Goal: Information Seeking & Learning: Learn about a topic

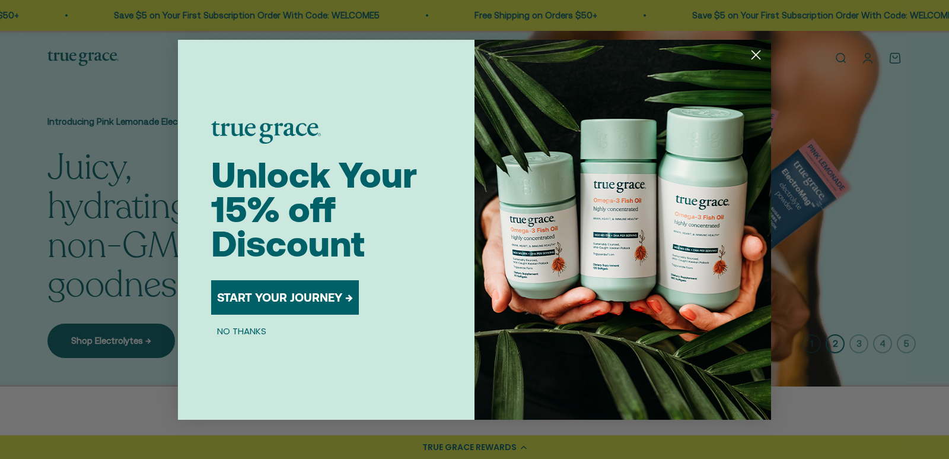
click at [752, 59] on circle "Close dialog" at bounding box center [756, 54] width 20 height 20
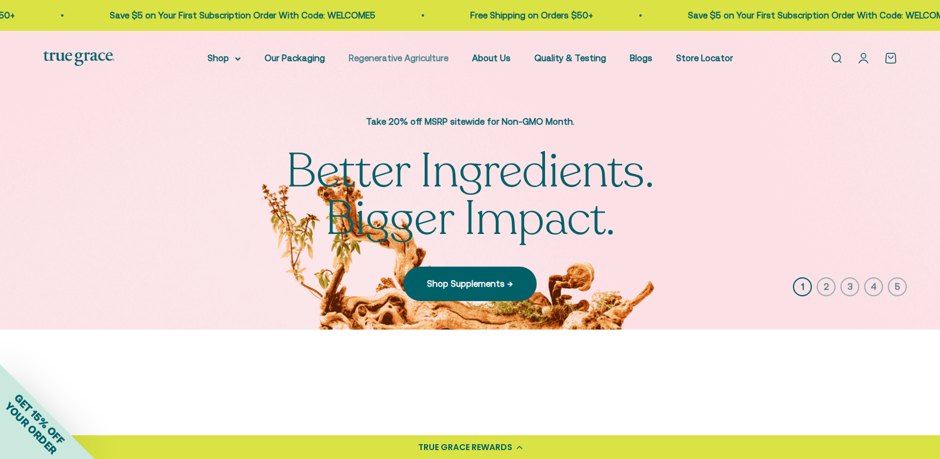
click at [389, 61] on link "Regenerative Agriculture" at bounding box center [399, 58] width 100 height 10
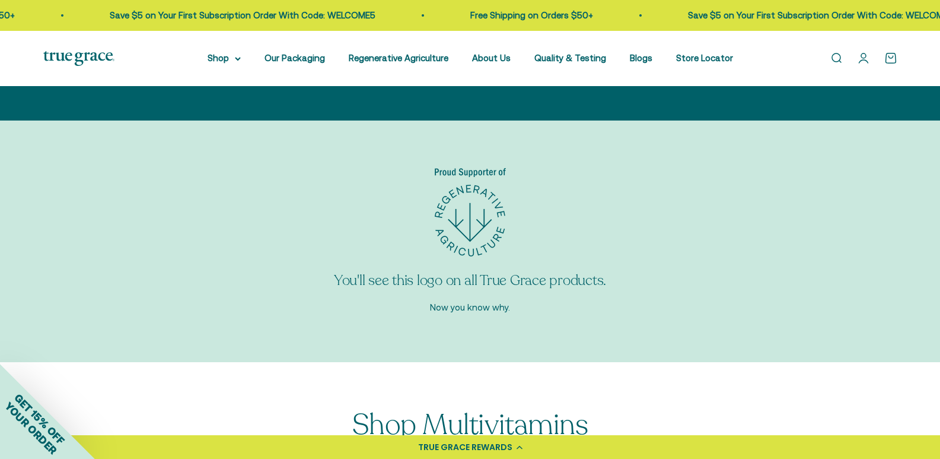
scroll to position [3937, 0]
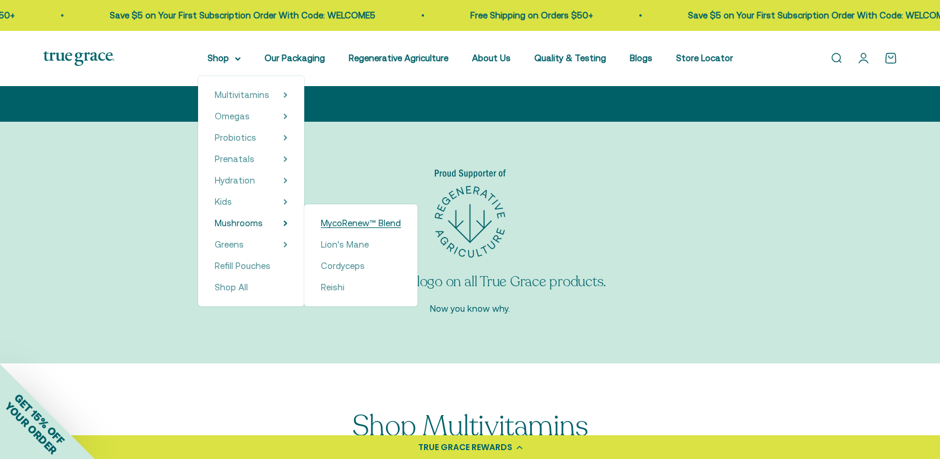
click at [355, 224] on span "MycoRenew™ Blend" at bounding box center [361, 223] width 80 height 10
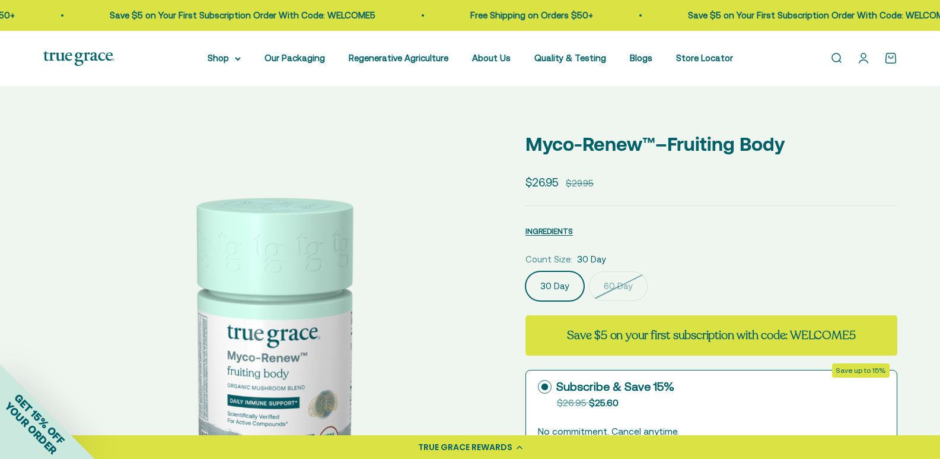
select select "3"
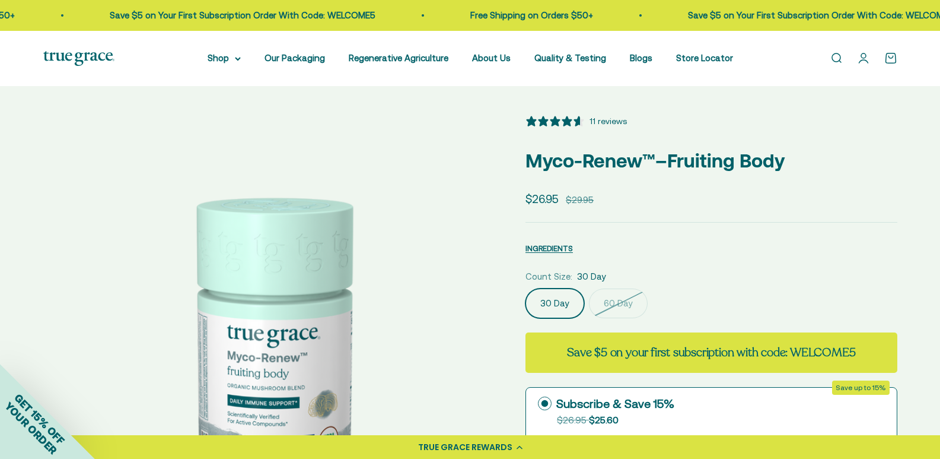
click at [639, 316] on label "60 Day" at bounding box center [618, 303] width 59 height 30
click at [526, 288] on input "60 Day" at bounding box center [525, 288] width 1 height 1
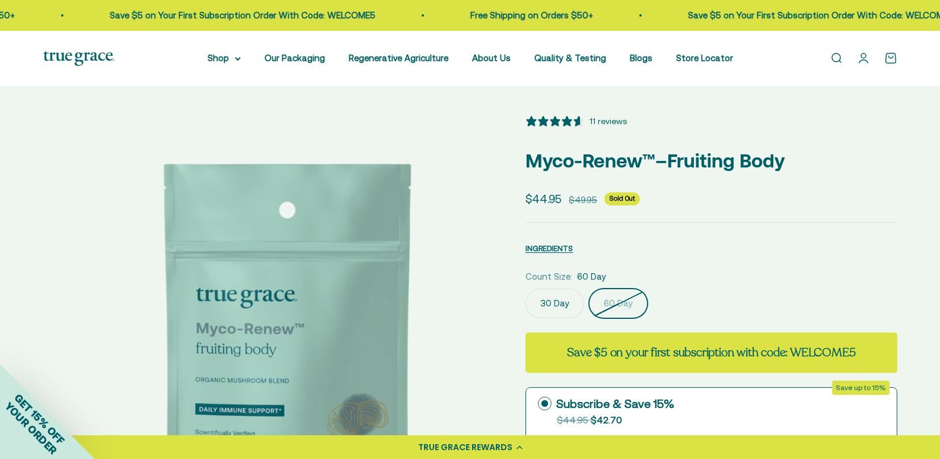
click at [584, 316] on label "30 Day" at bounding box center [555, 303] width 59 height 30
click at [526, 288] on input "30 Day" at bounding box center [525, 288] width 1 height 1
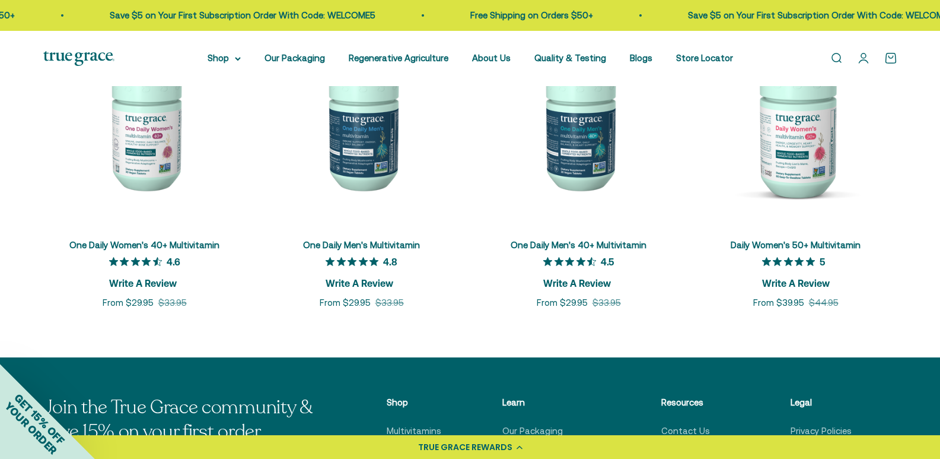
scroll to position [4471, 0]
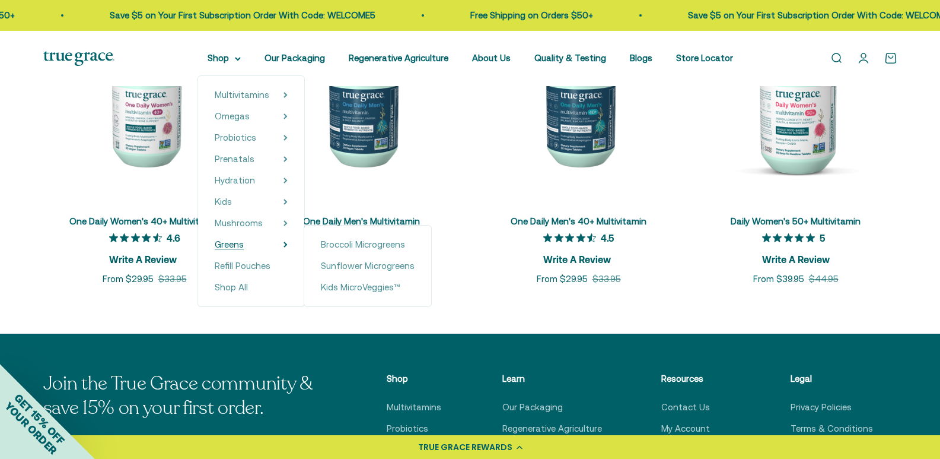
click at [257, 247] on summary "Greens" at bounding box center [251, 244] width 73 height 14
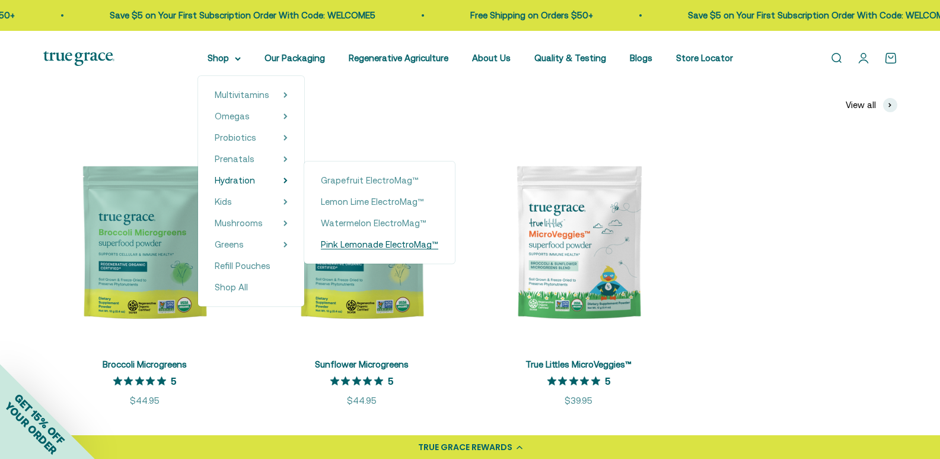
click at [359, 239] on span "Pink Lemonade ElectroMag™" at bounding box center [379, 244] width 117 height 10
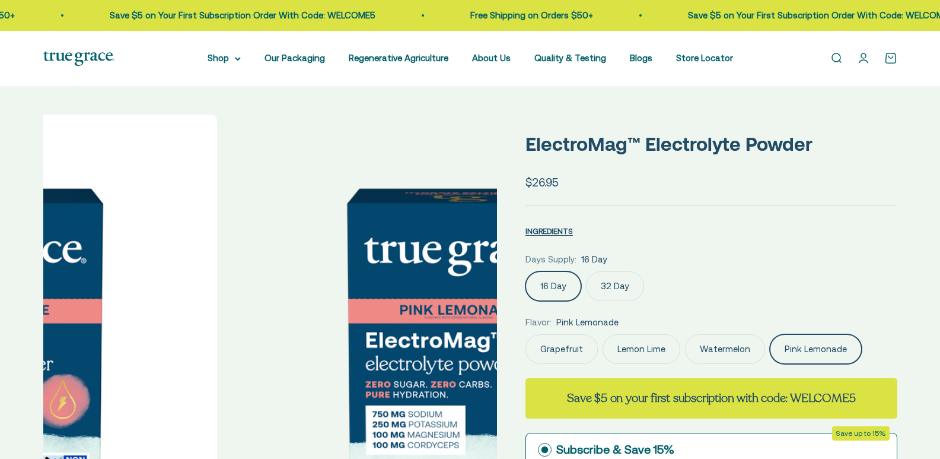
select select "3"
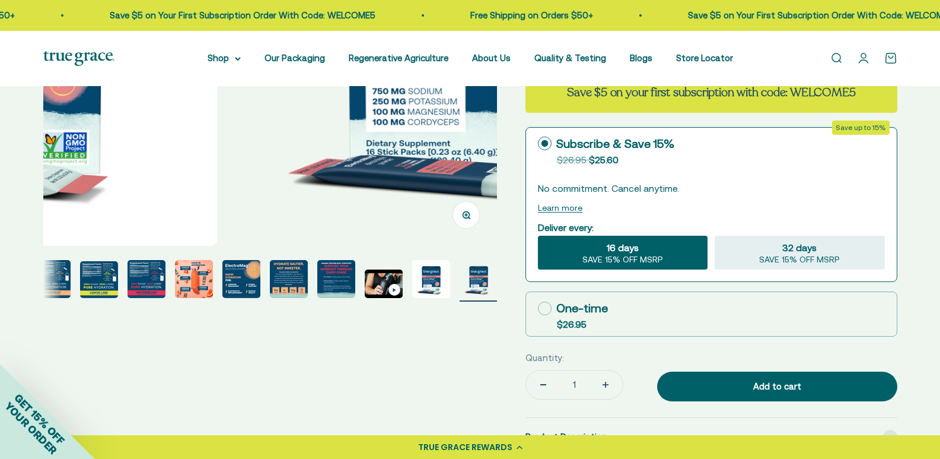
scroll to position [356, 0]
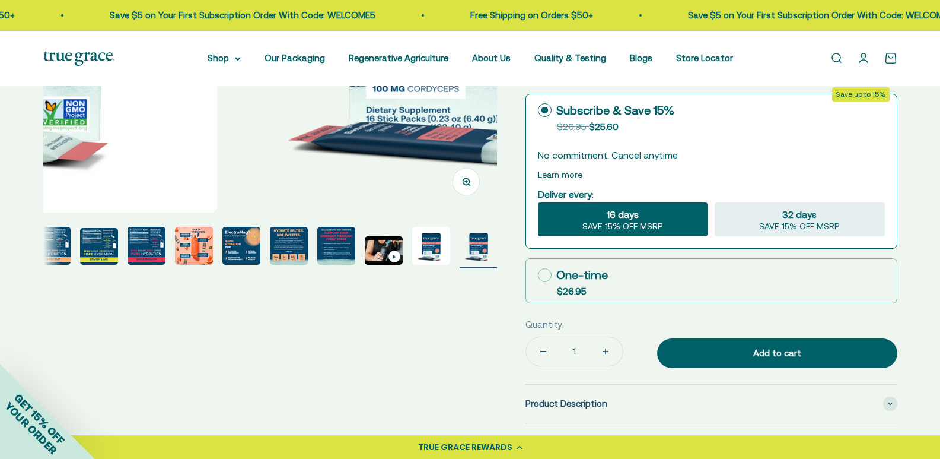
click at [178, 236] on img "Go to item 7" at bounding box center [194, 246] width 38 height 38
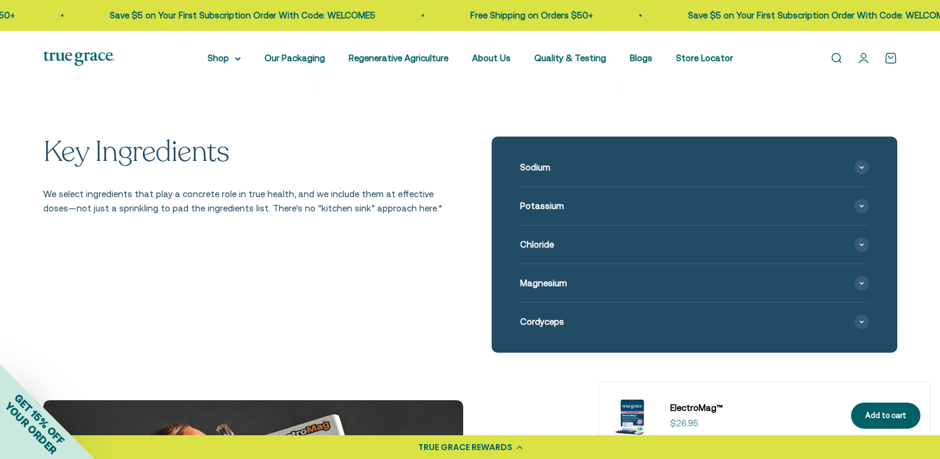
scroll to position [1305, 0]
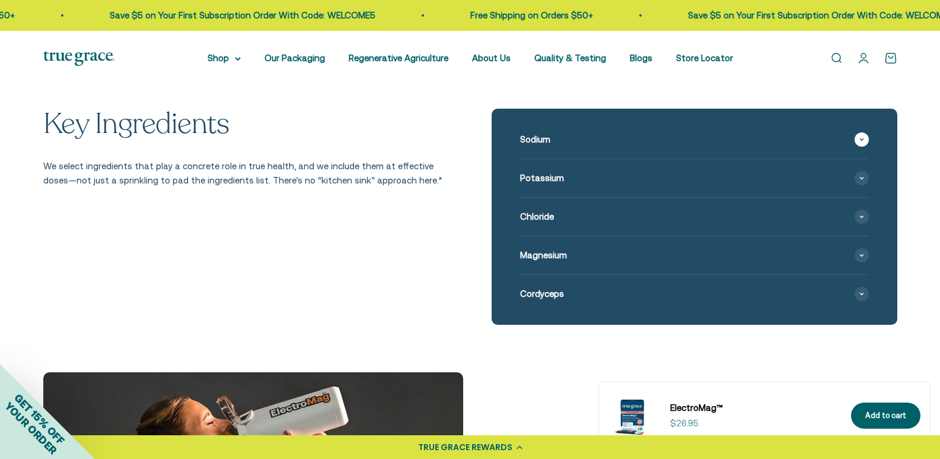
click at [616, 158] on div "Sodium" at bounding box center [694, 139] width 349 height 38
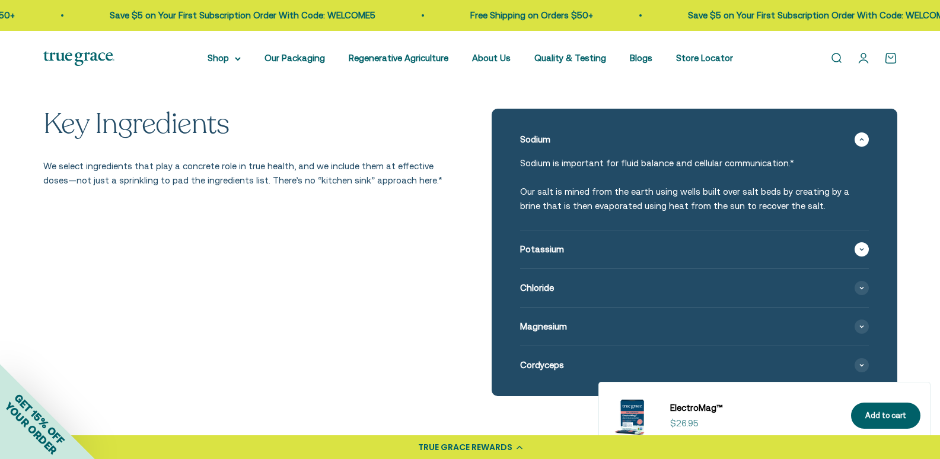
click at [593, 258] on div "Potassium" at bounding box center [694, 249] width 349 height 38
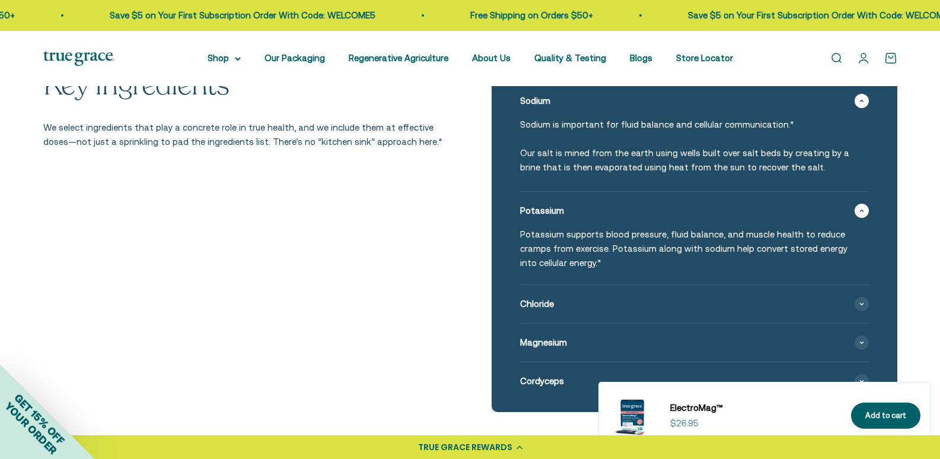
scroll to position [1364, 0]
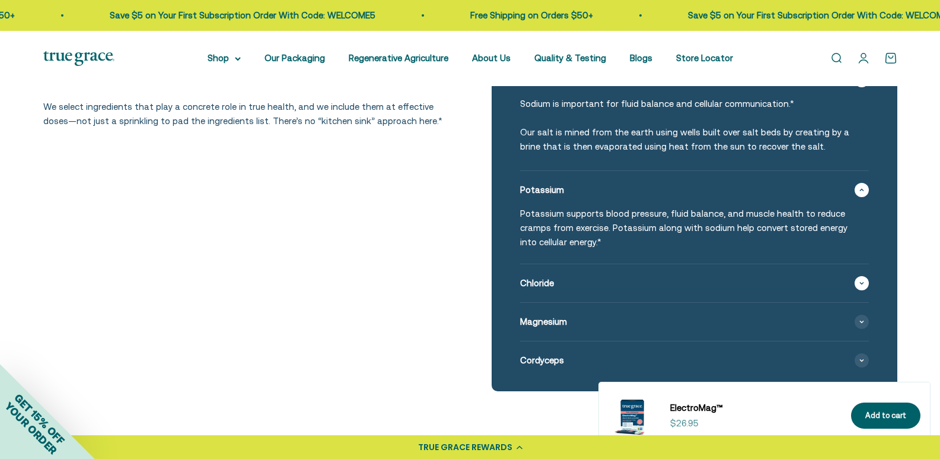
click at [588, 302] on div "Chloride" at bounding box center [694, 283] width 349 height 38
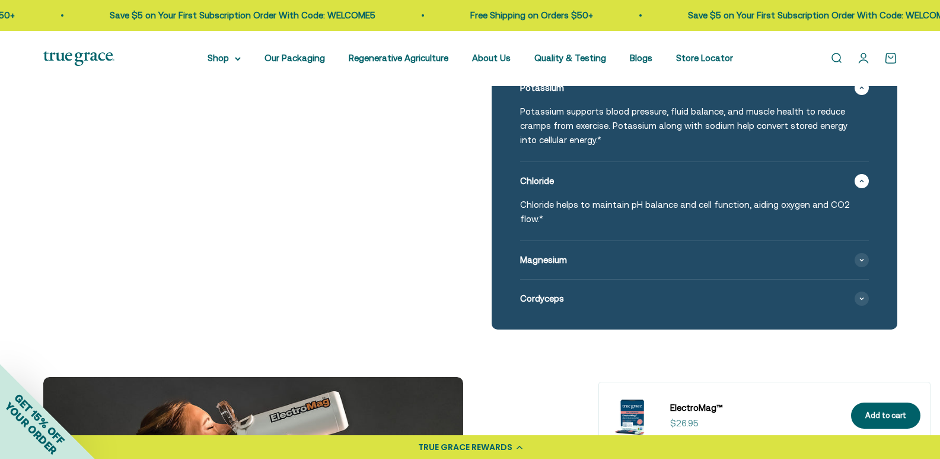
scroll to position [1483, 0]
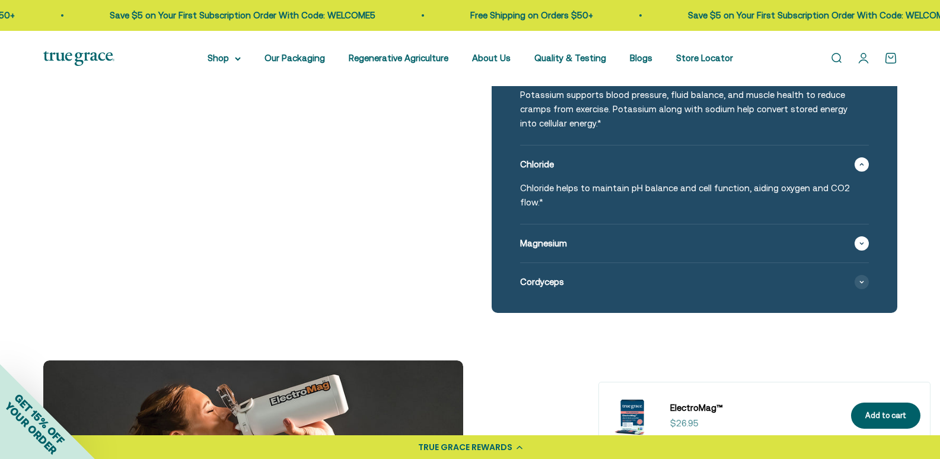
click at [587, 256] on div "Magnesium" at bounding box center [694, 243] width 349 height 38
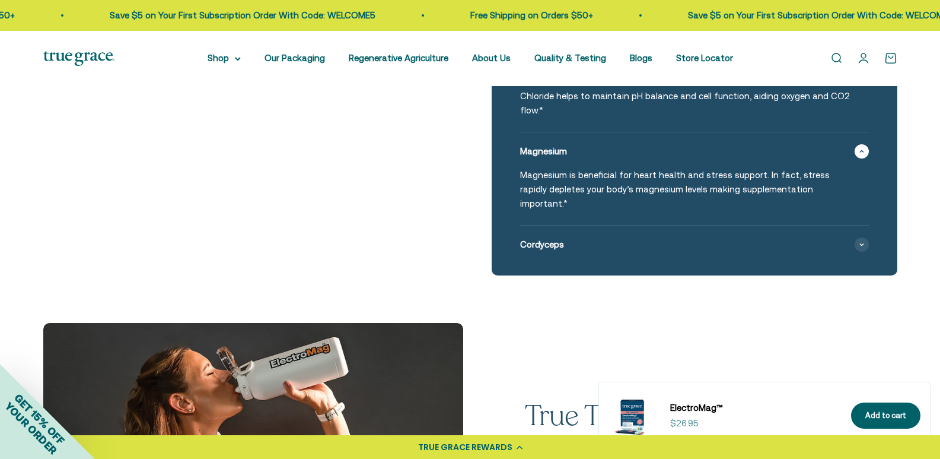
scroll to position [1602, 0]
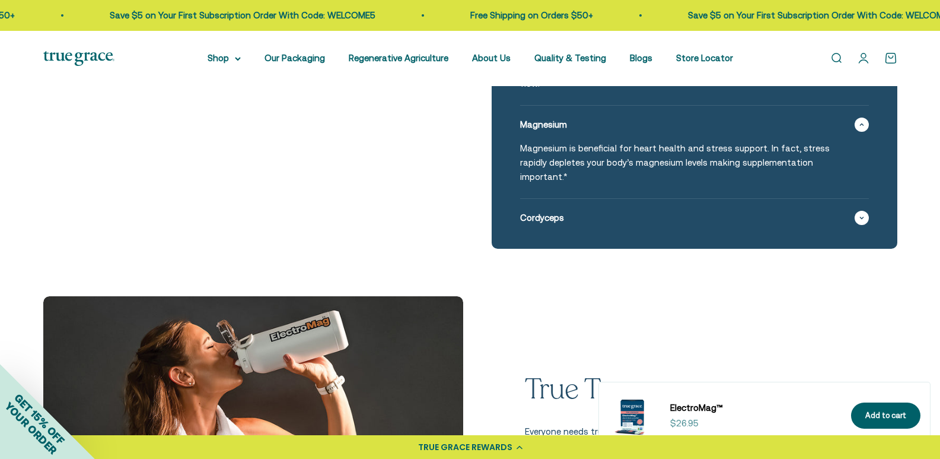
click at [587, 222] on div "Cordyceps" at bounding box center [694, 218] width 349 height 38
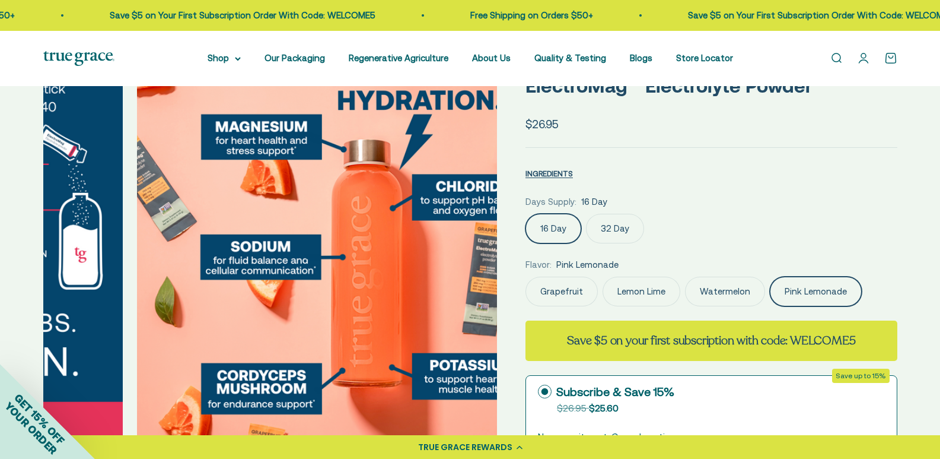
scroll to position [0, 0]
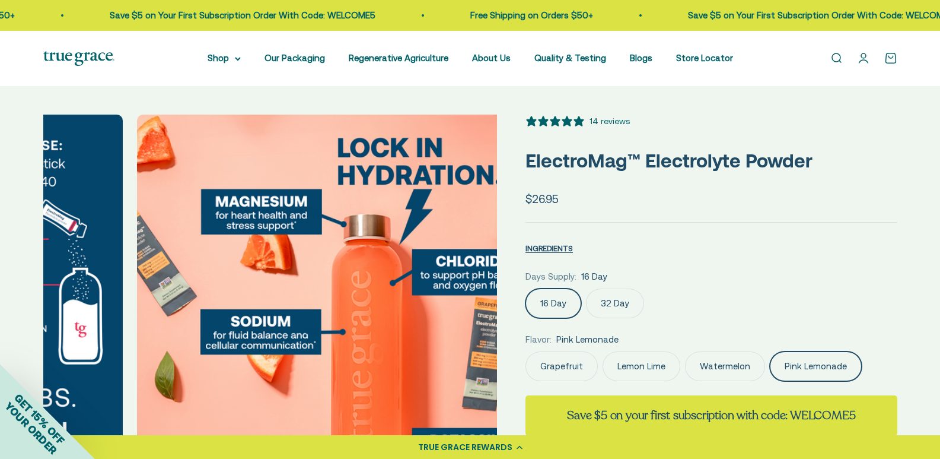
click at [582, 377] on label "Grapefruit" at bounding box center [562, 366] width 72 height 30
click at [526, 351] on input "Grapefruit" at bounding box center [525, 351] width 1 height 1
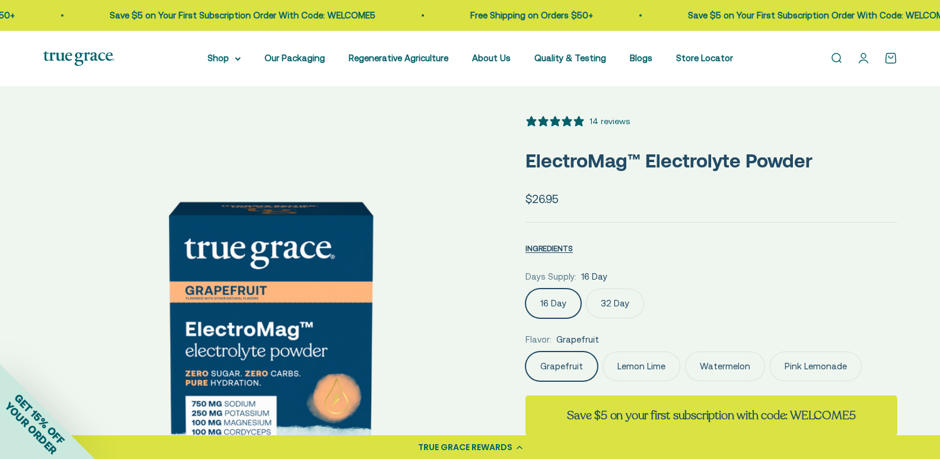
click at [669, 373] on label "Lemon Lime" at bounding box center [642, 366] width 78 height 30
click at [526, 351] on input "Lemon Lime" at bounding box center [525, 351] width 1 height 1
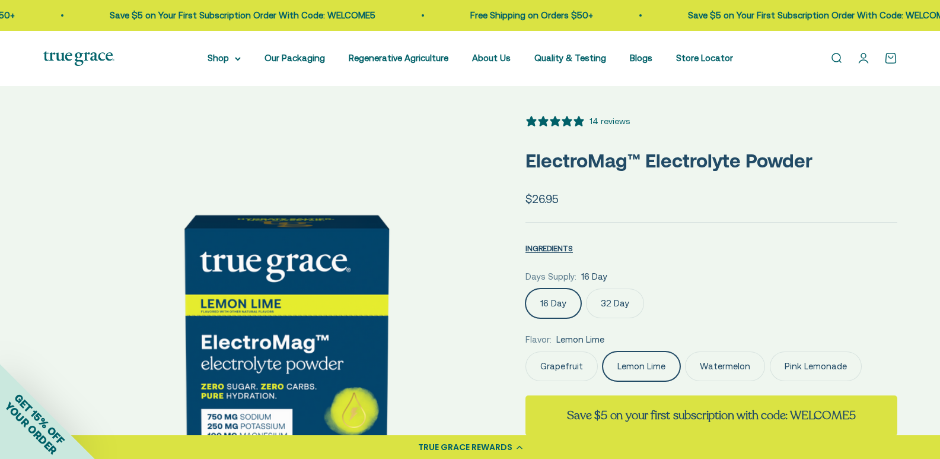
click at [735, 373] on label "Watermelon" at bounding box center [725, 366] width 80 height 30
click at [526, 351] on input "Watermelon" at bounding box center [525, 351] width 1 height 1
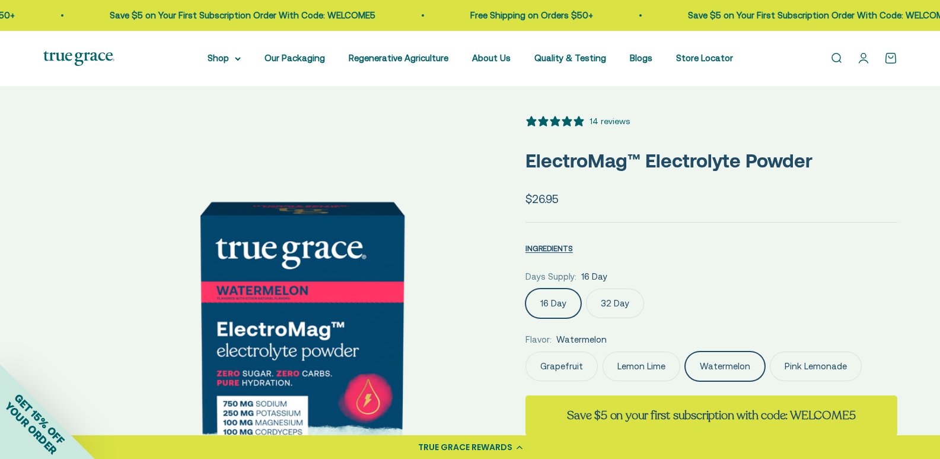
click at [809, 375] on label "Pink Lemonade" at bounding box center [816, 366] width 92 height 30
click at [526, 351] on input "Pink Lemonade" at bounding box center [525, 351] width 1 height 1
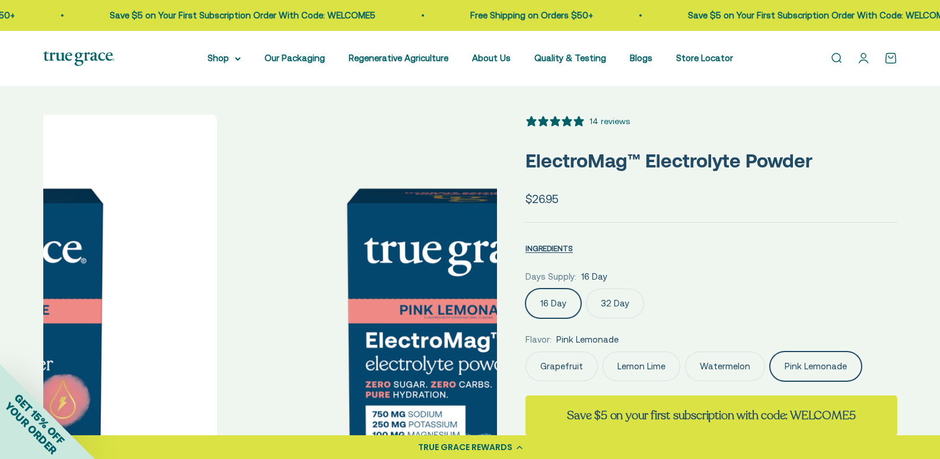
scroll to position [0, 169]
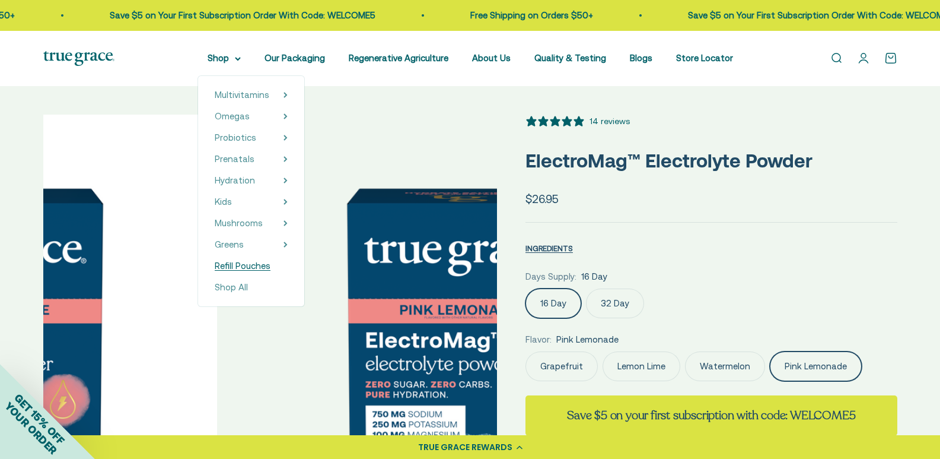
click at [263, 270] on span "Refill Pouches" at bounding box center [243, 265] width 56 height 10
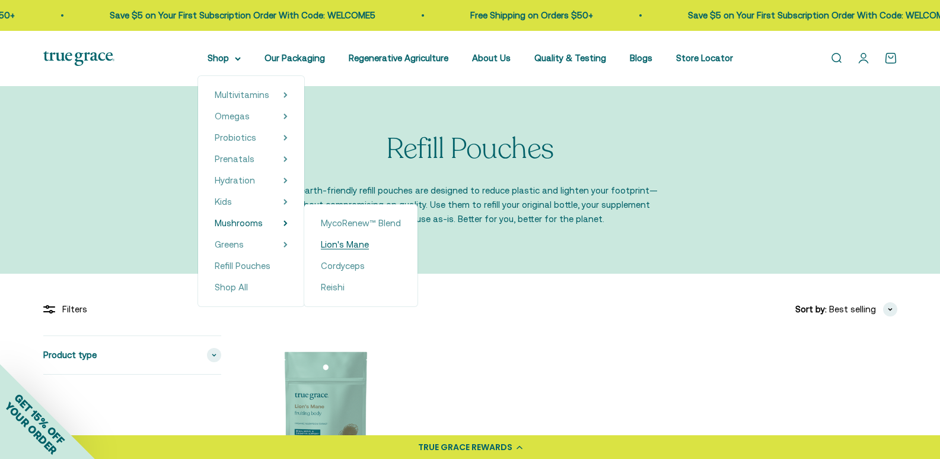
click at [356, 246] on span "Lion's Mane" at bounding box center [345, 244] width 48 height 10
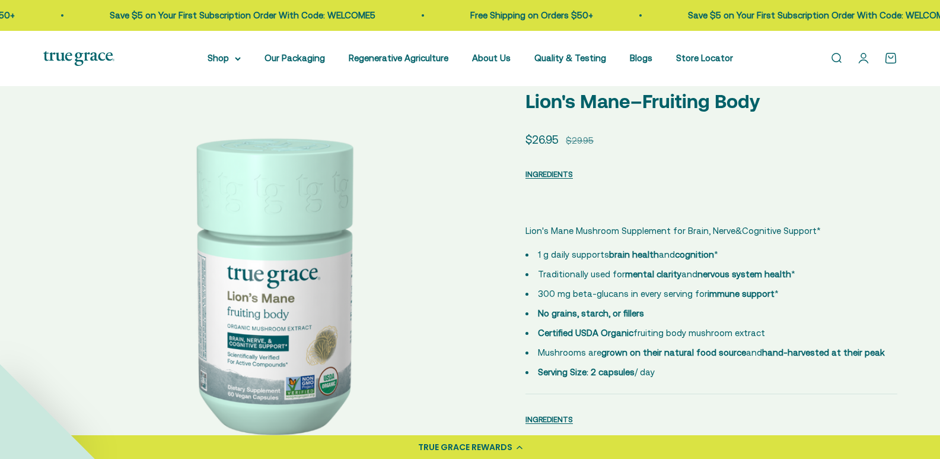
select select "3"
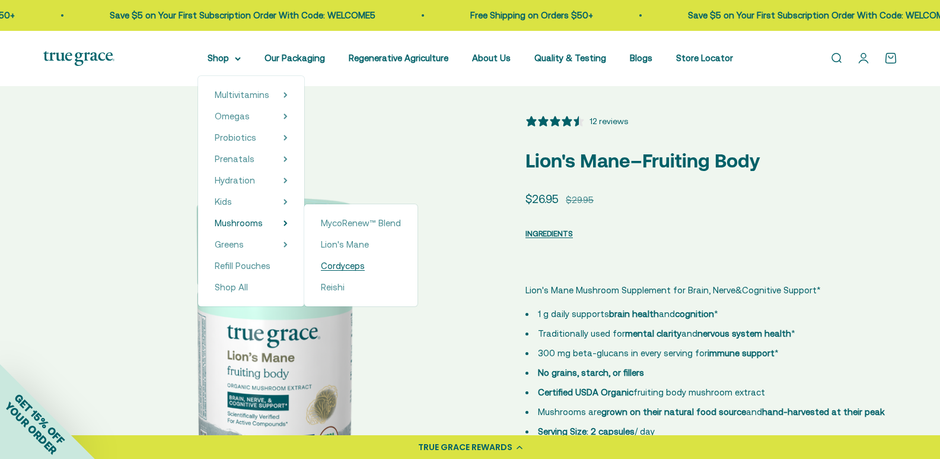
click at [363, 263] on span "Cordyceps" at bounding box center [343, 265] width 44 height 10
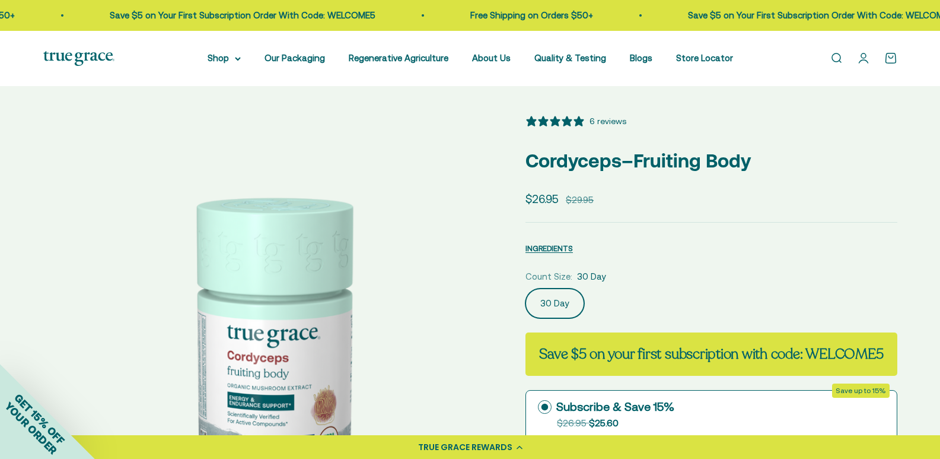
select select "3"
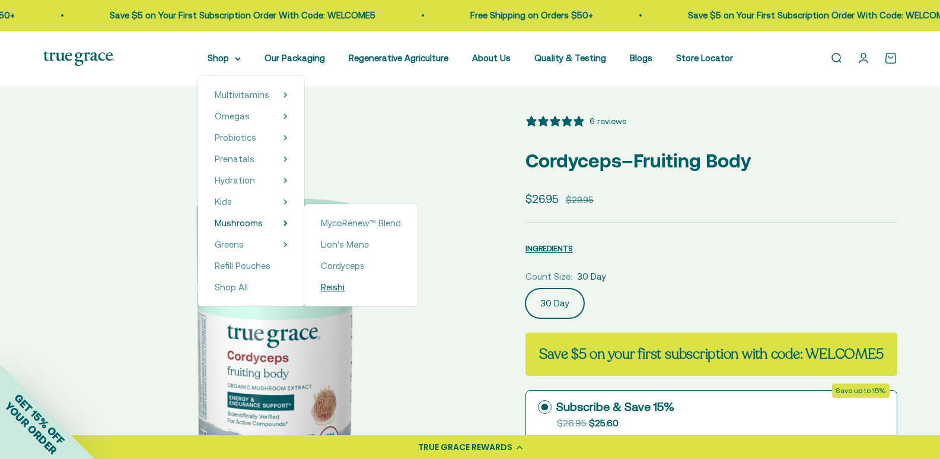
click at [349, 284] on link "Reishi" at bounding box center [361, 287] width 80 height 14
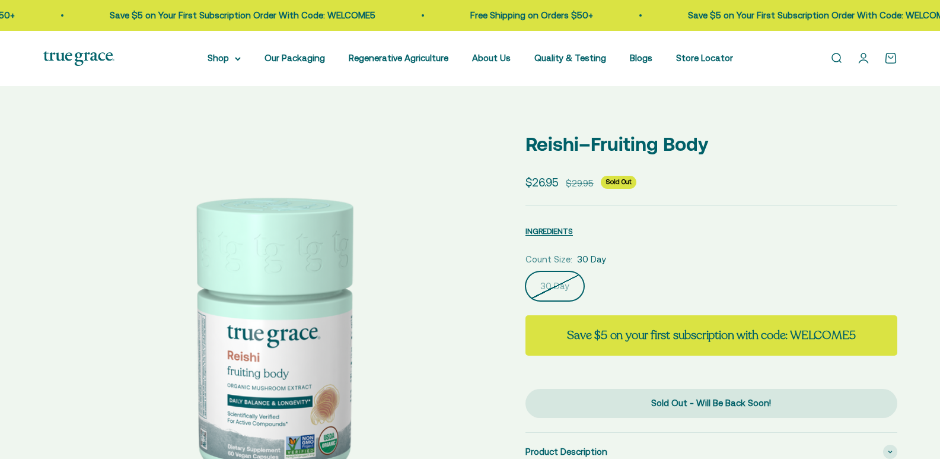
select select "3"
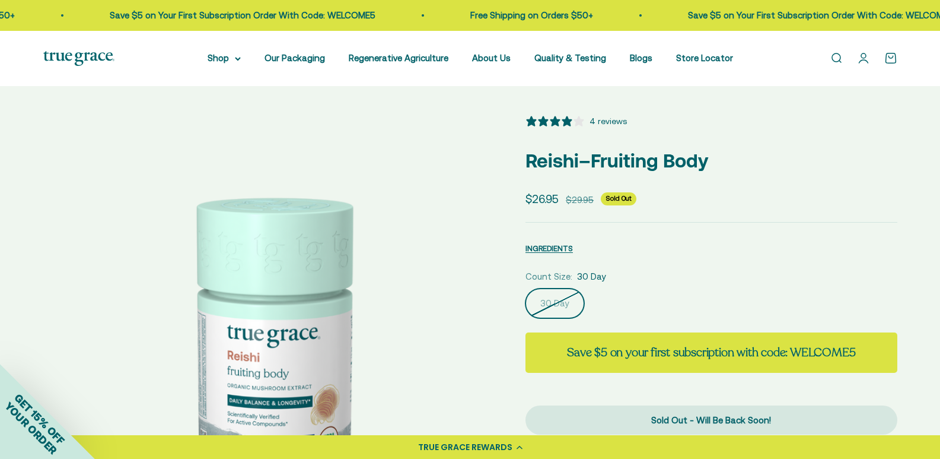
scroll to position [59, 0]
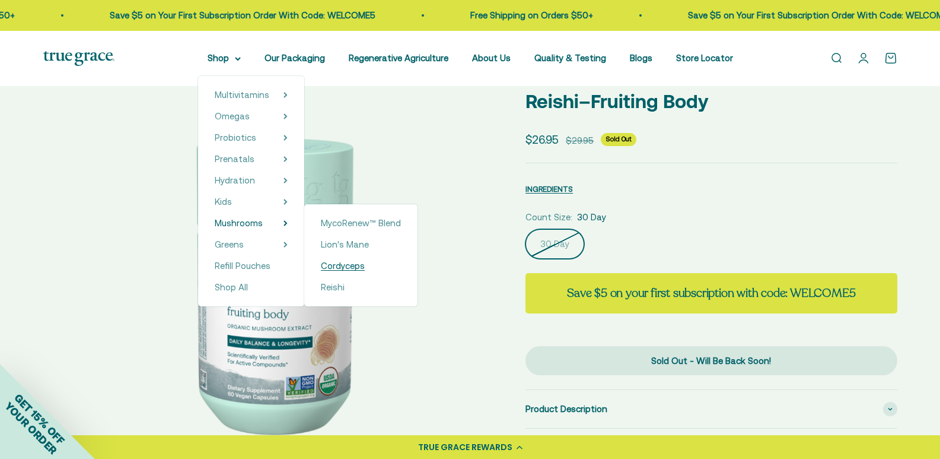
click at [348, 262] on span "Cordyceps" at bounding box center [343, 265] width 44 height 10
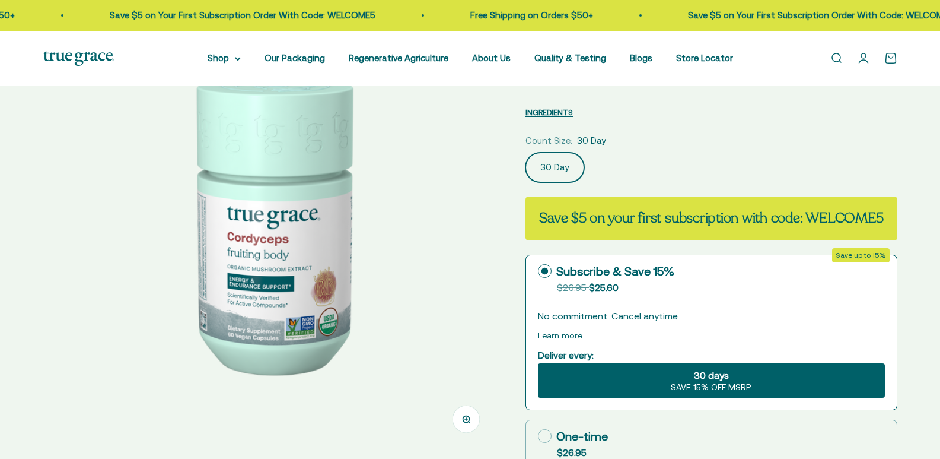
select select "3"
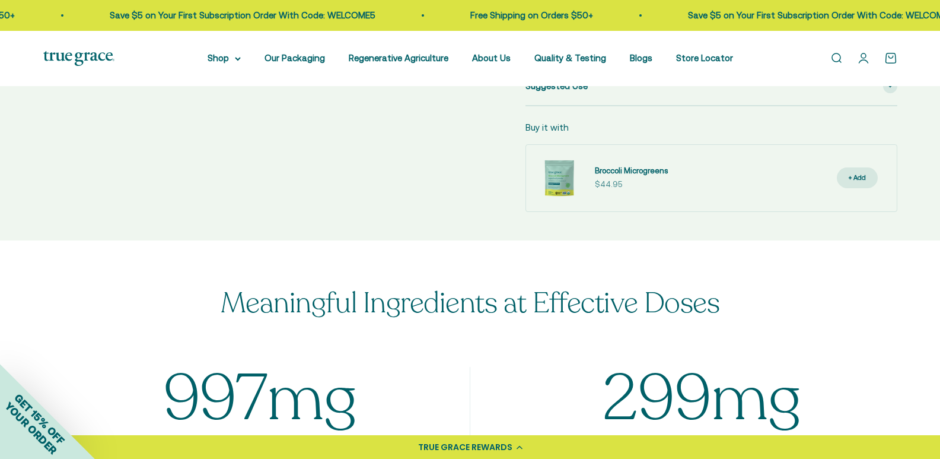
scroll to position [652, 0]
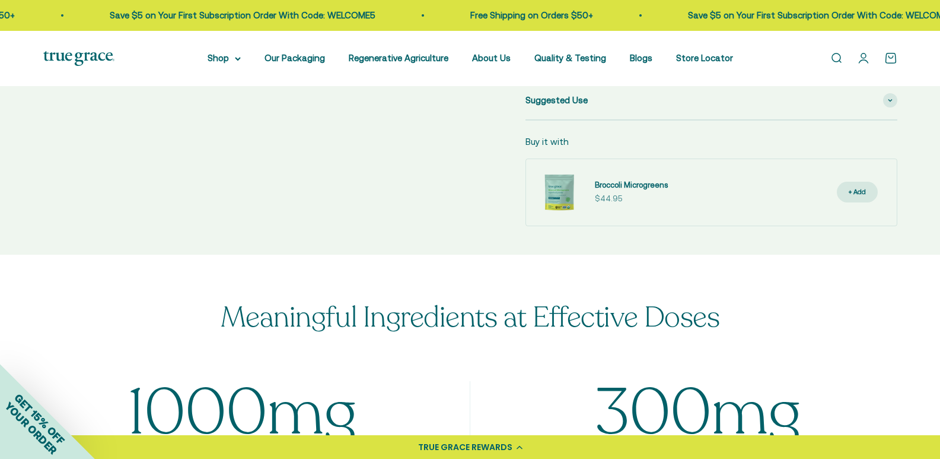
click at [579, 216] on img at bounding box center [559, 191] width 47 height 47
click at [642, 189] on span "Broccoli Microgreens" at bounding box center [631, 184] width 73 height 9
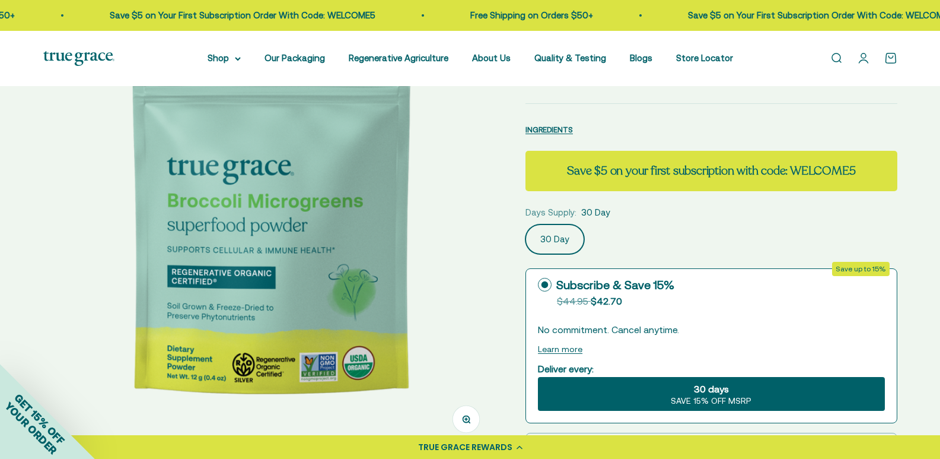
select select "3"
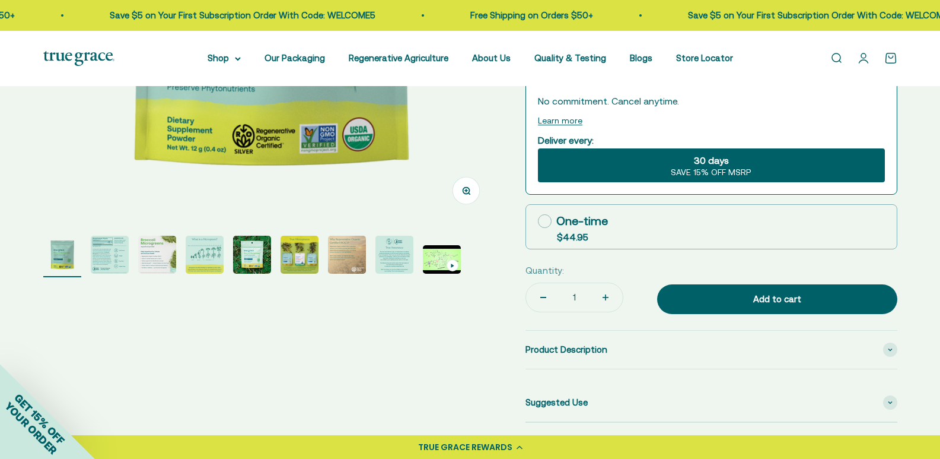
scroll to position [415, 0]
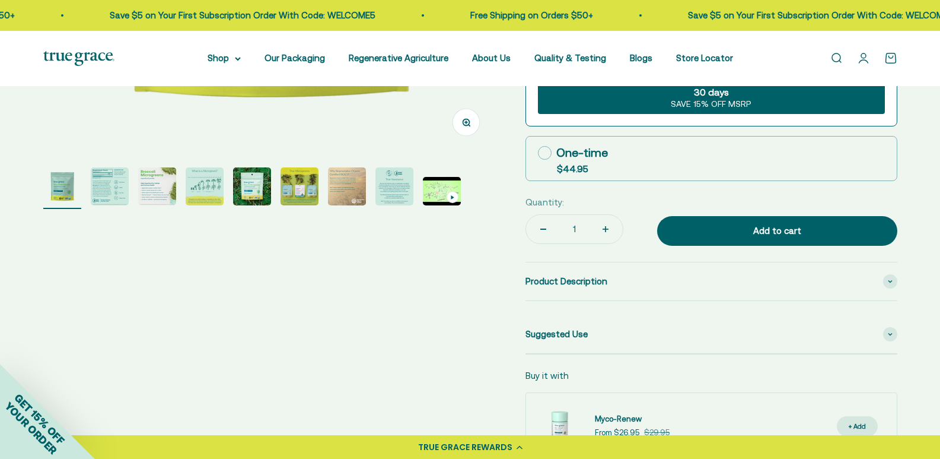
click at [164, 178] on img "Go to item 3" at bounding box center [157, 186] width 38 height 38
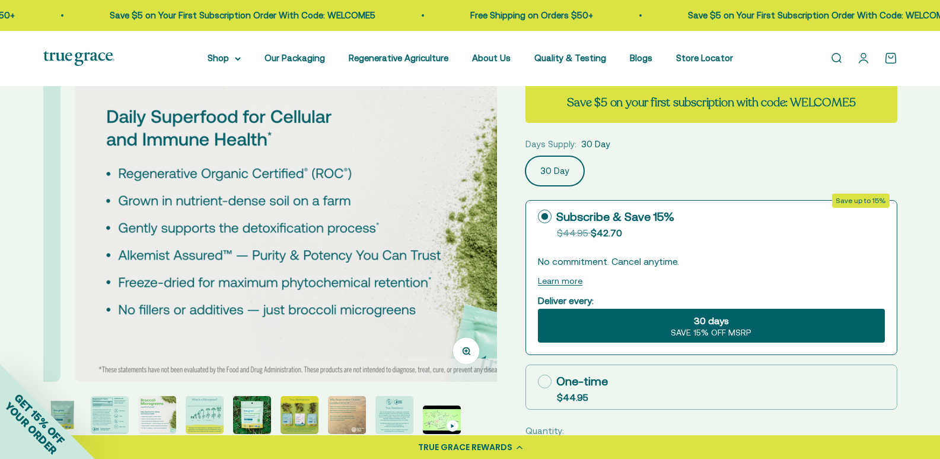
scroll to position [178, 0]
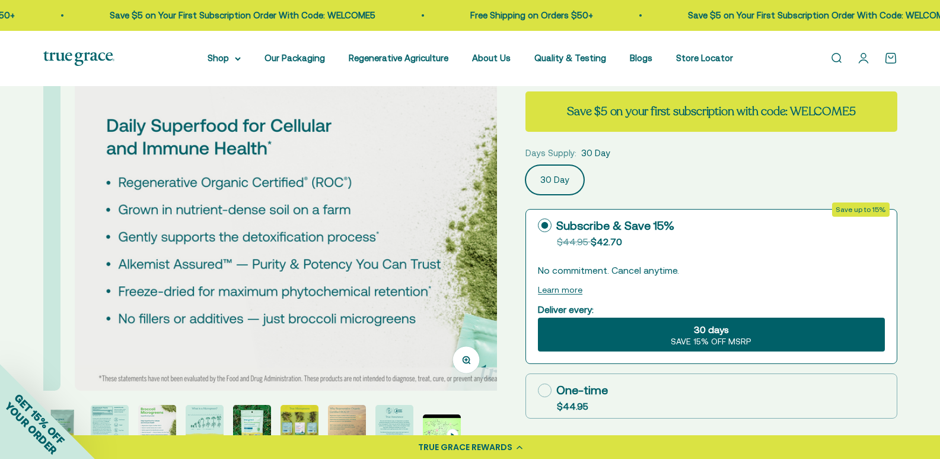
click at [107, 411] on img "Go to item 2" at bounding box center [110, 424] width 38 height 38
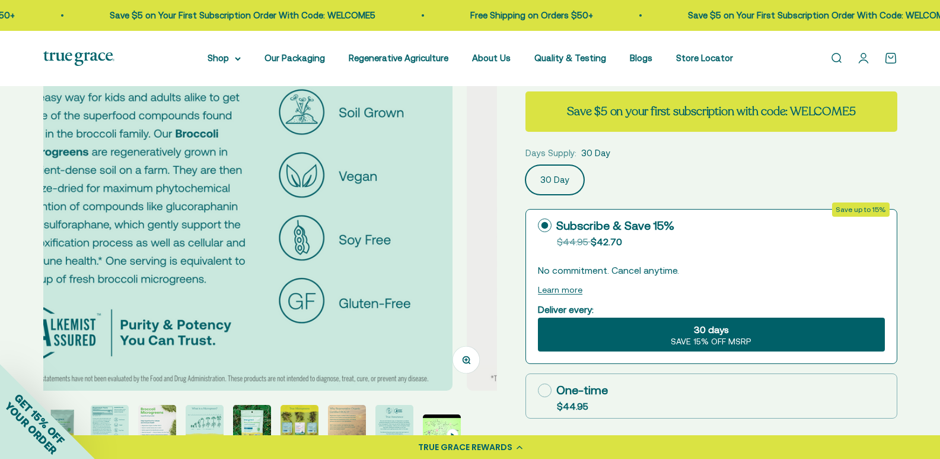
scroll to position [0, 453]
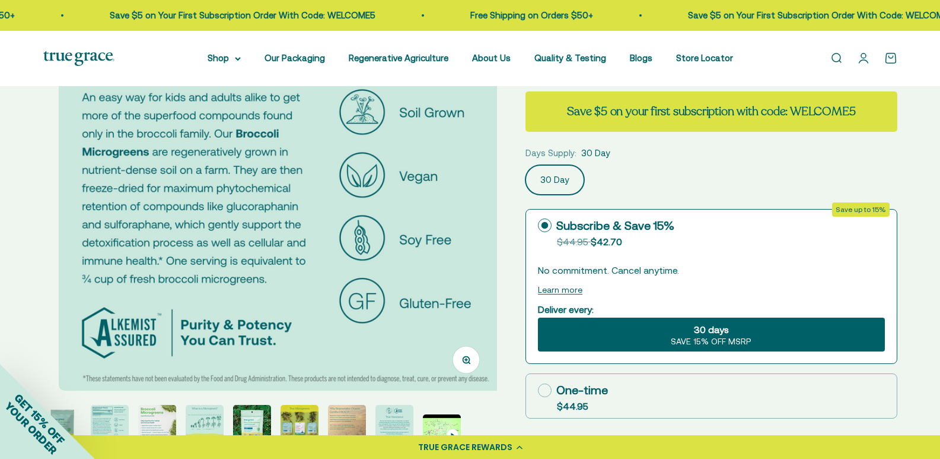
click at [205, 405] on img "Go to item 4" at bounding box center [205, 424] width 38 height 38
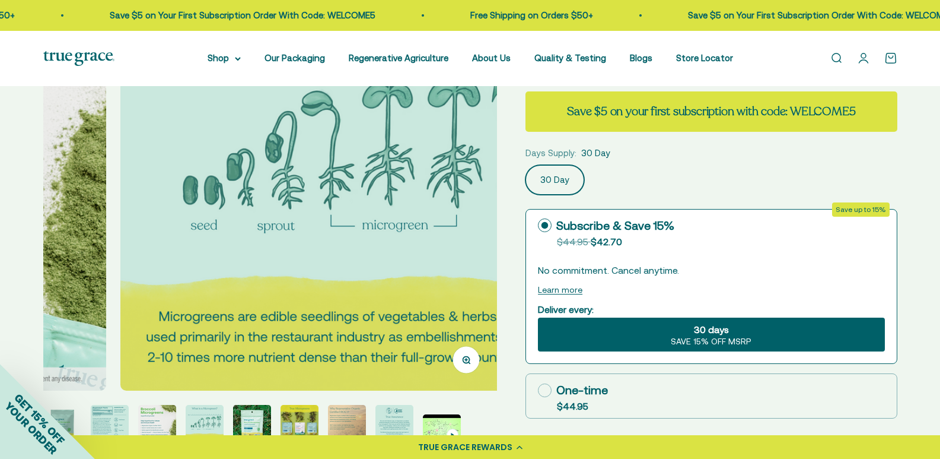
scroll to position [0, 1358]
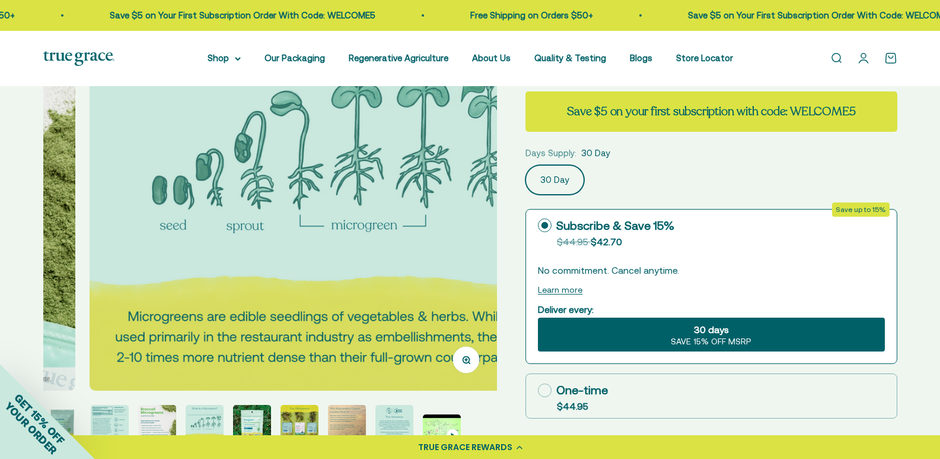
click at [251, 409] on img "Go to item 5" at bounding box center [252, 424] width 38 height 38
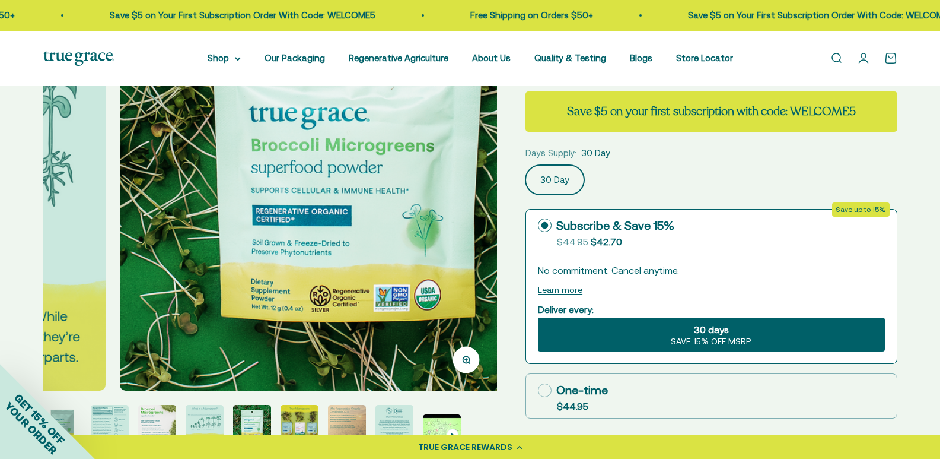
scroll to position [0, 1811]
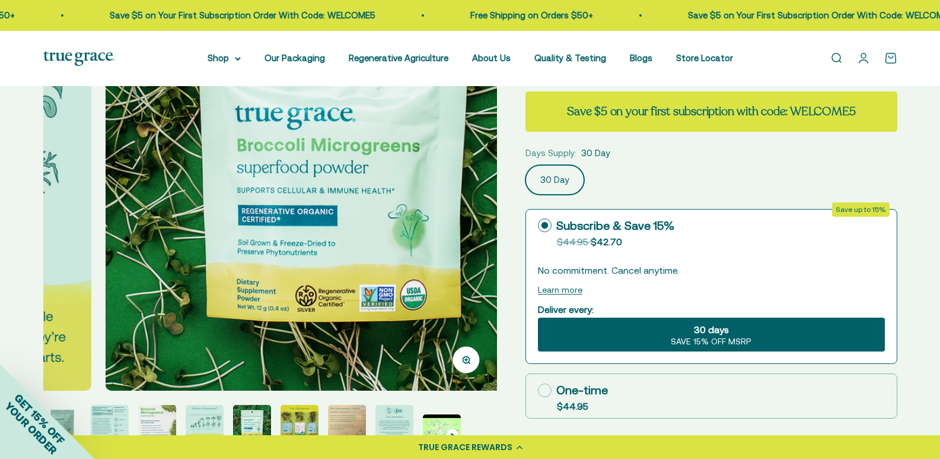
click at [288, 413] on img "Go to item 6" at bounding box center [300, 424] width 38 height 38
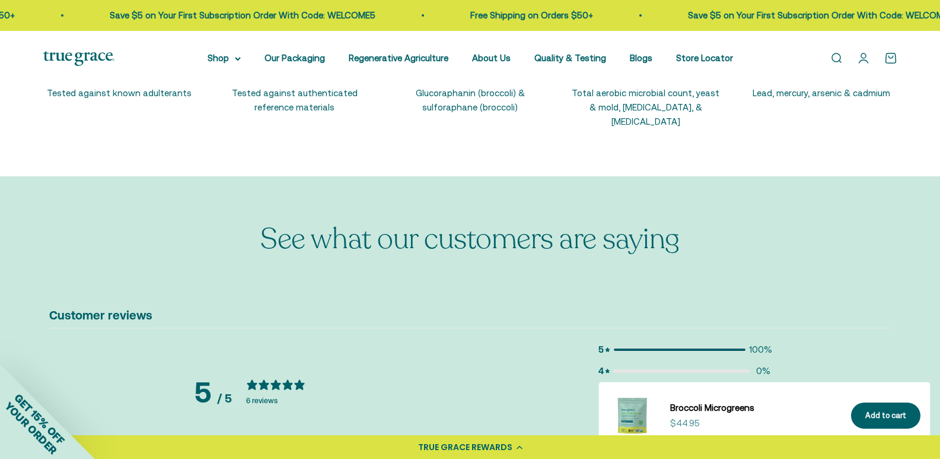
scroll to position [1661, 0]
